Goal: Task Accomplishment & Management: Manage account settings

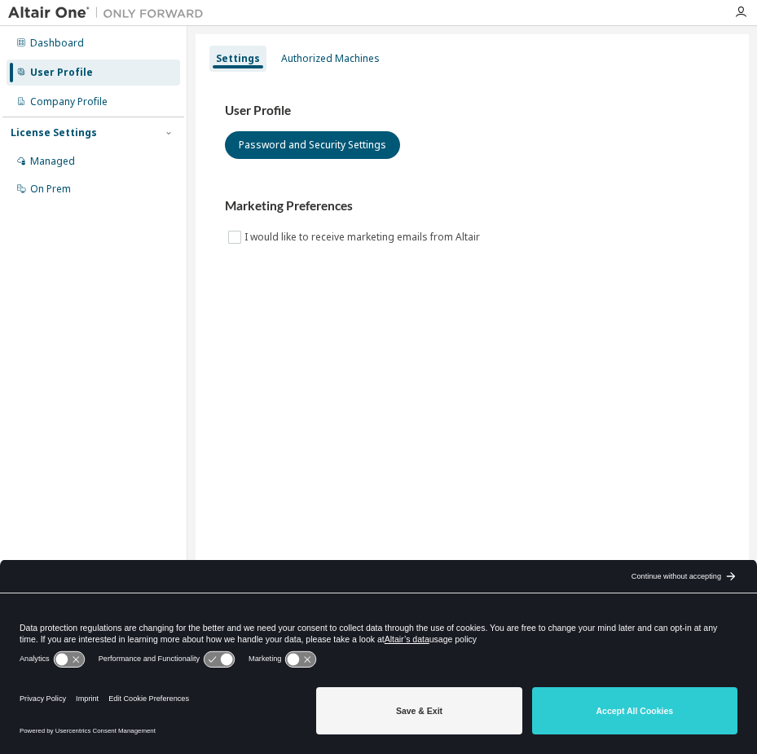
click at [689, 567] on div "arrow_back_black_24dp Continue without accepting arrow_forward_black_24dp" at bounding box center [683, 576] width 148 height 33
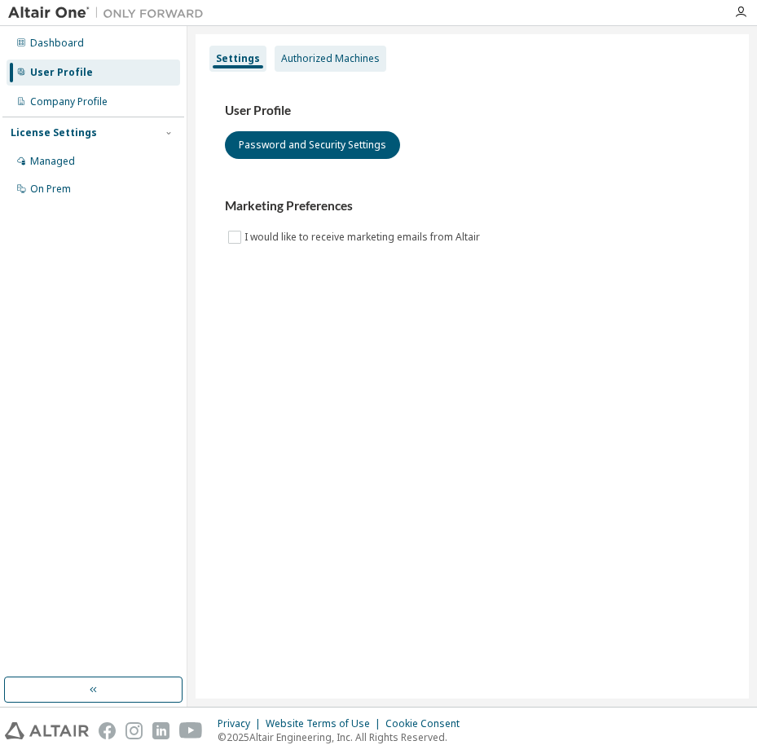
click at [334, 58] on div "Authorized Machines" at bounding box center [330, 58] width 99 height 13
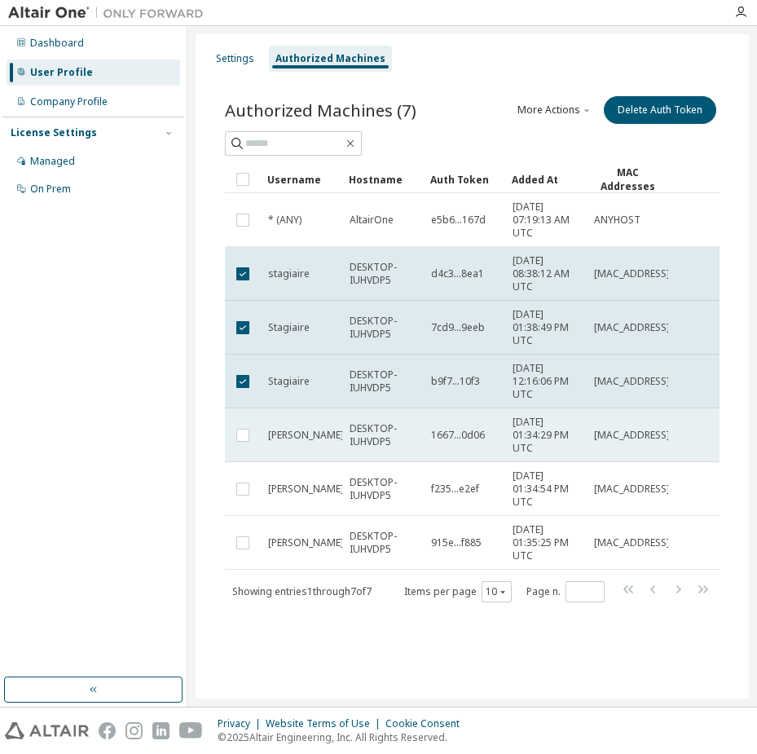
click at [241, 424] on td at bounding box center [243, 435] width 36 height 54
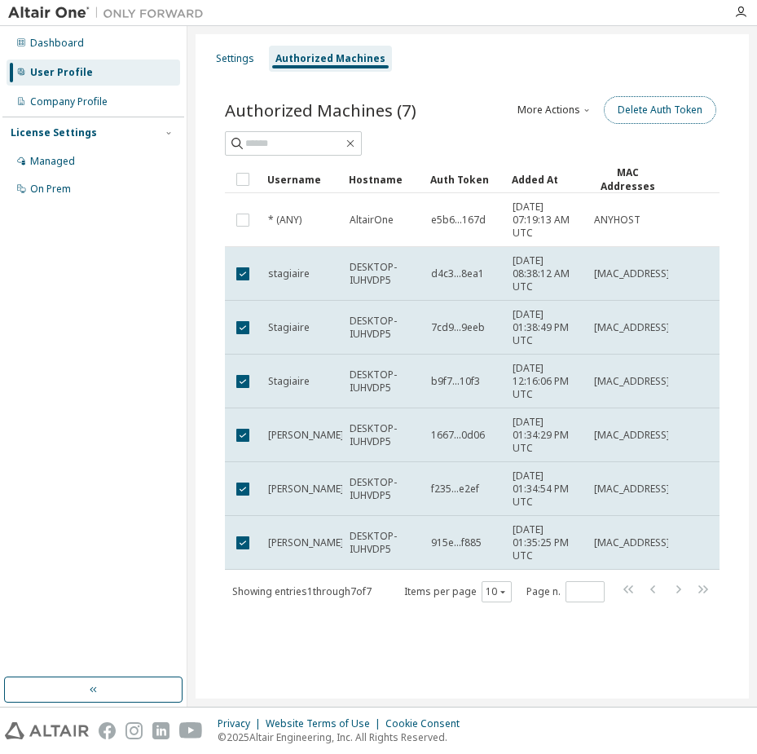
click at [664, 117] on button "Delete Auth Token" at bounding box center [660, 110] width 112 height 28
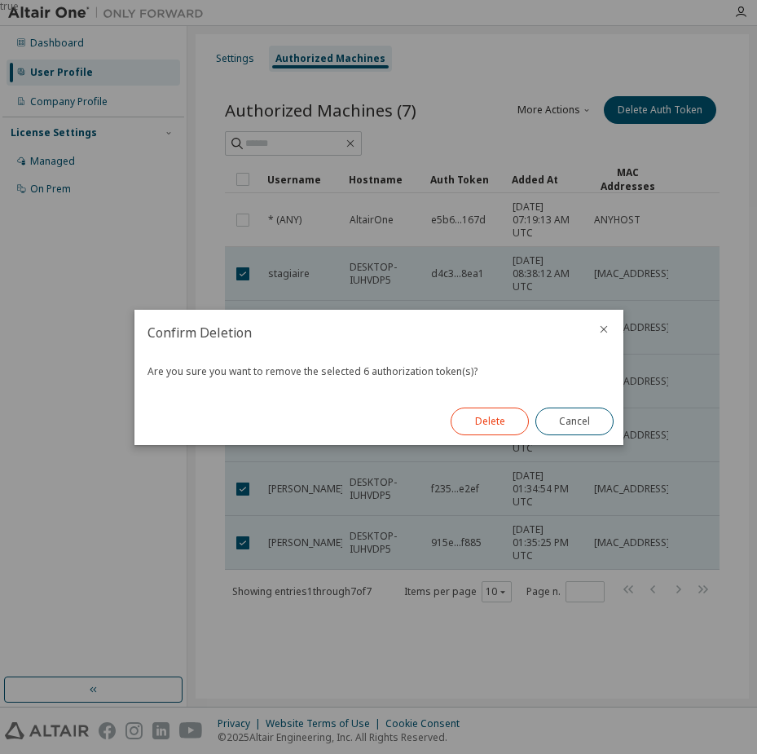
click at [469, 429] on button "Delete" at bounding box center [490, 421] width 78 height 28
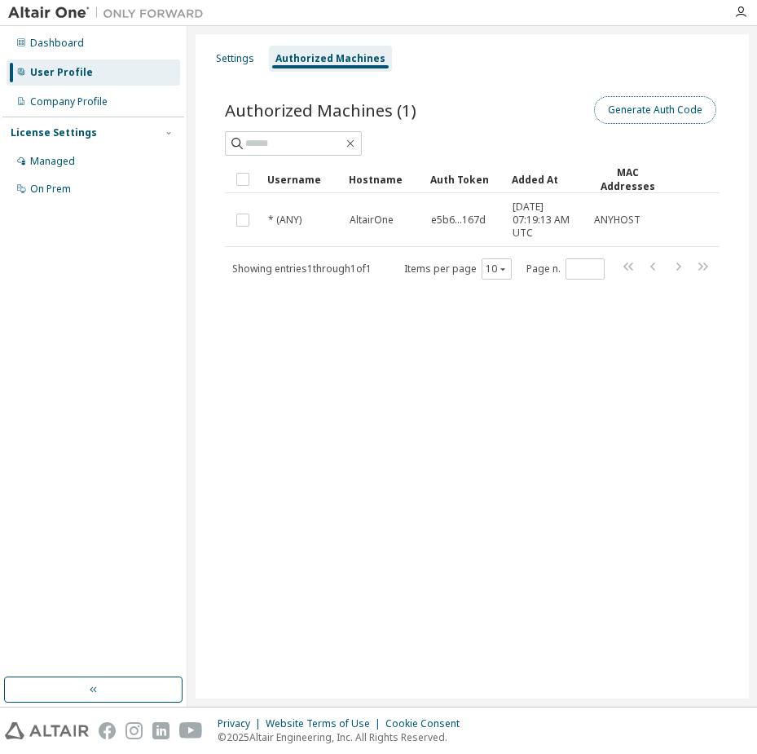
click at [630, 123] on button "Generate Auth Code" at bounding box center [655, 110] width 122 height 28
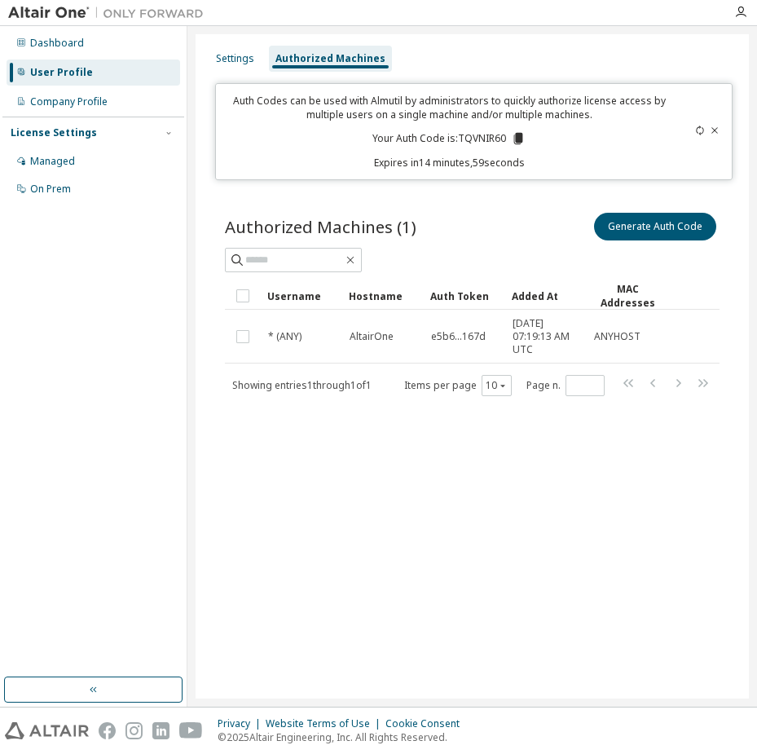
click at [465, 140] on p "Your Auth Code is: TQVNIR60" at bounding box center [448, 138] width 153 height 15
copy p "TQVNIR60"
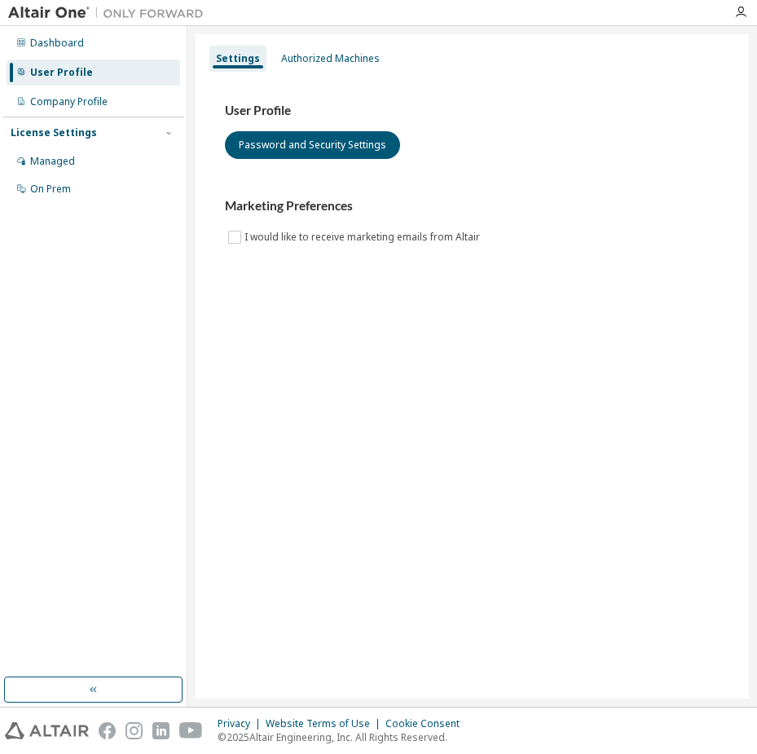
click at [314, 44] on div "Settings Authorized Machines" at bounding box center [472, 58] width 534 height 29
click at [314, 52] on div "Authorized Machines" at bounding box center [330, 58] width 99 height 13
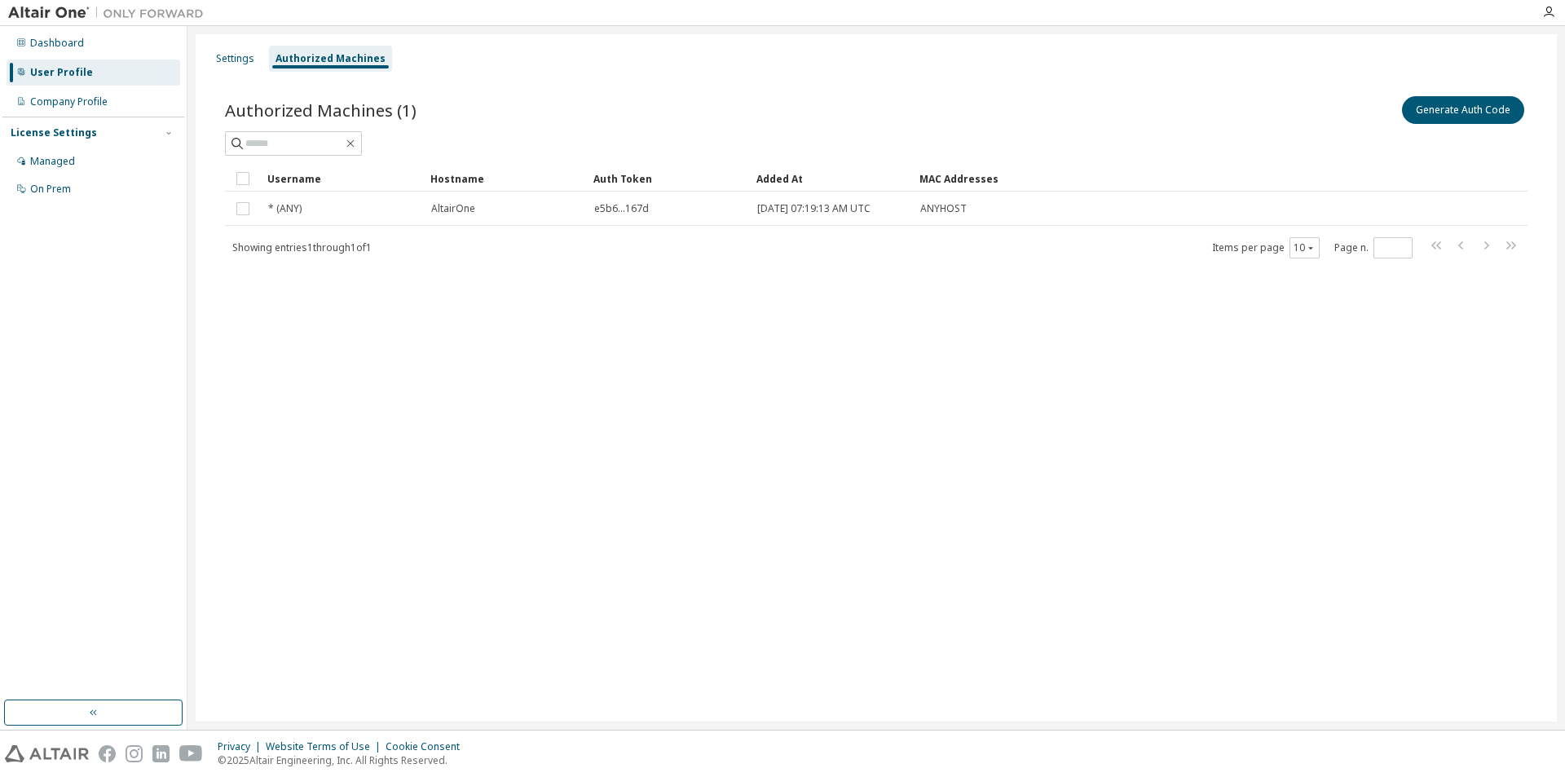
click at [756, 20] on div at bounding box center [1548, 12] width 33 height 24
click at [756, 11] on icon "button" at bounding box center [1548, 12] width 13 height 13
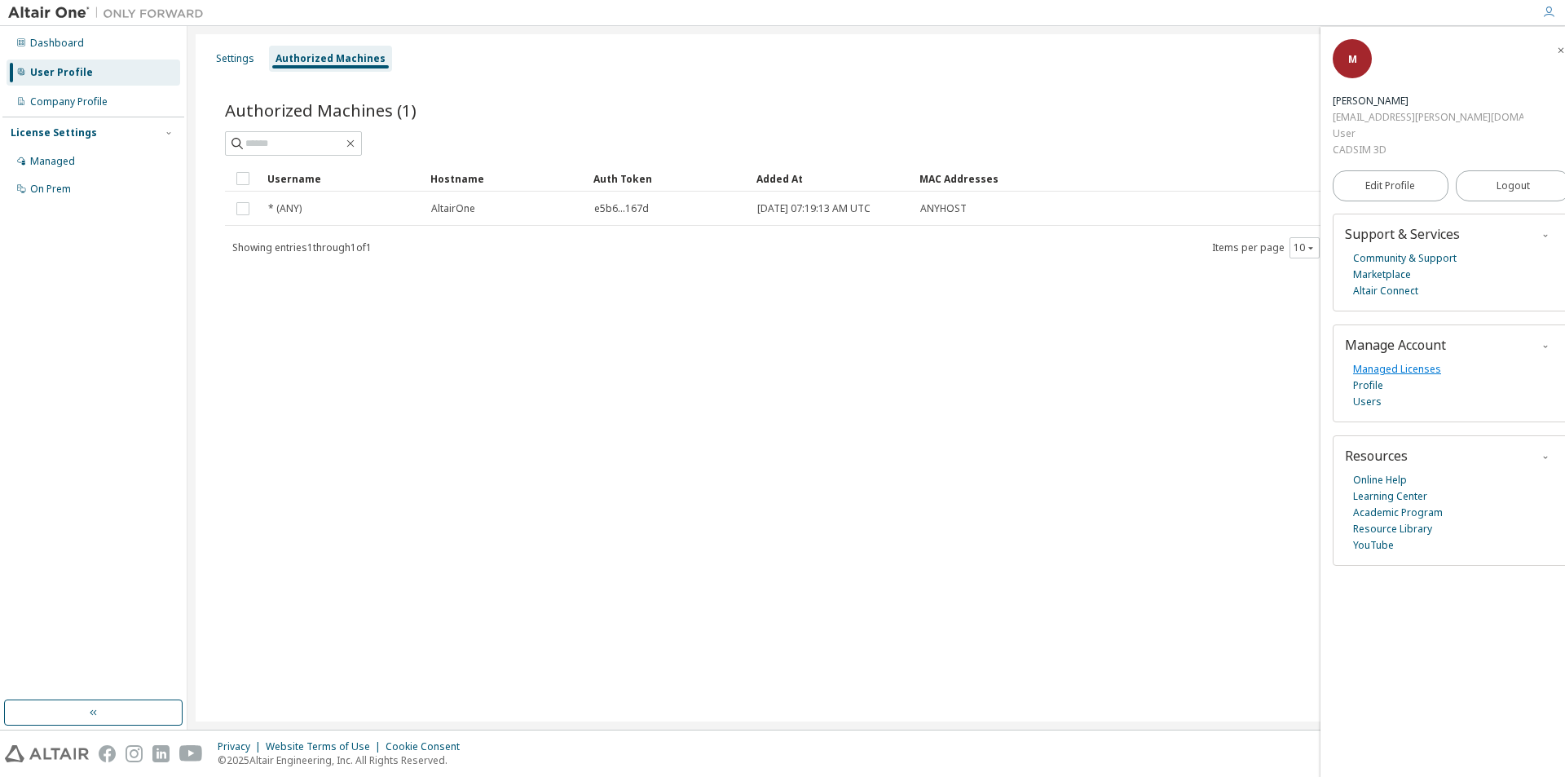
click at [756, 361] on link "Managed Licenses" at bounding box center [1397, 369] width 88 height 16
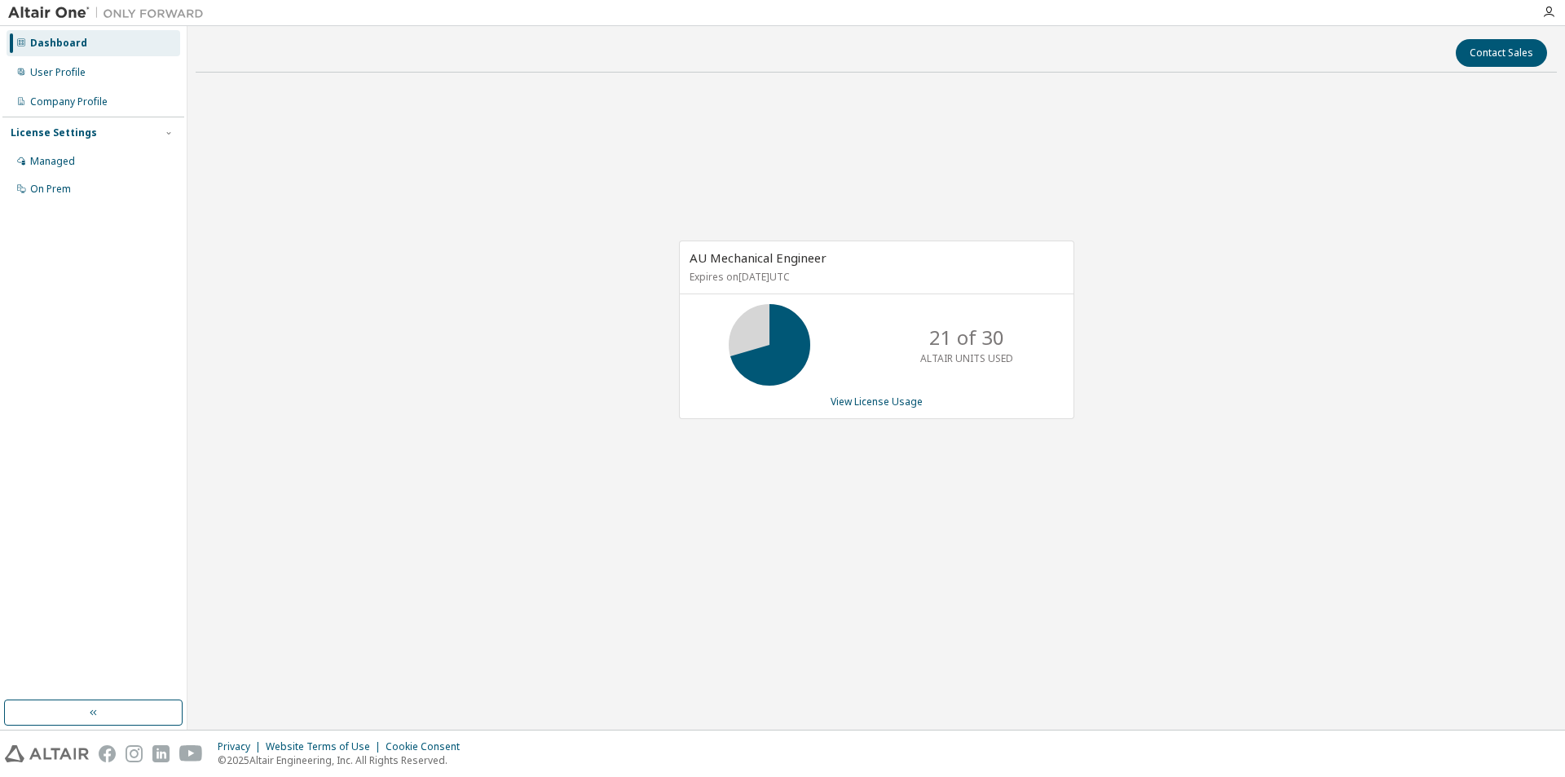
click at [953, 335] on p "21 of 30" at bounding box center [966, 338] width 75 height 28
click at [998, 395] on div "View License Usage" at bounding box center [876, 401] width 374 height 13
